Goal: Find specific page/section: Find specific page/section

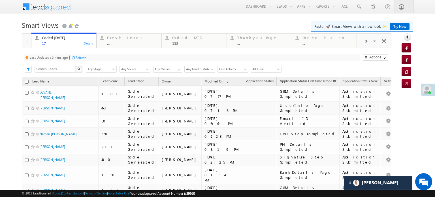
click at [86, 55] on div "Refresh" at bounding box center [78, 57] width 15 height 5
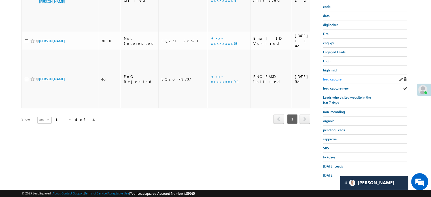
scroll to position [2284, 0]
click at [336, 78] on span "lead capture" at bounding box center [332, 79] width 18 height 4
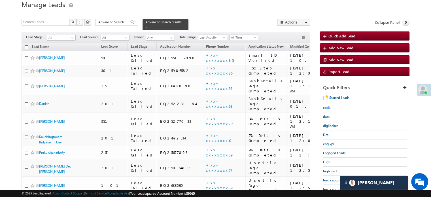
scroll to position [0, 0]
